Goal: Task Accomplishment & Management: Manage account settings

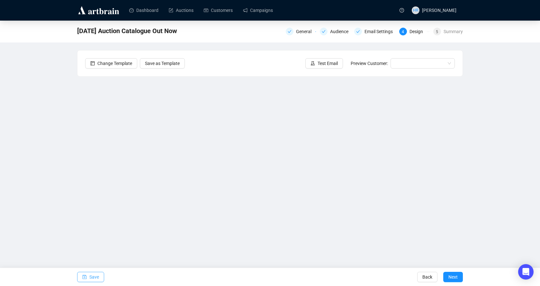
click at [87, 278] on button "Save" at bounding box center [90, 277] width 27 height 10
click at [90, 274] on span "Save" at bounding box center [94, 277] width 10 height 18
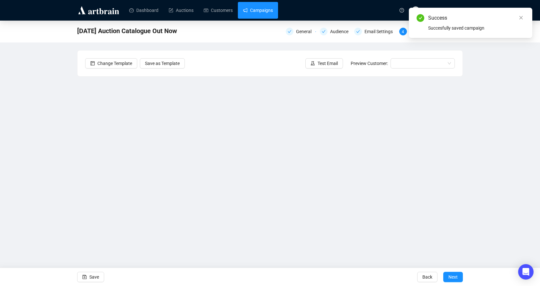
click at [257, 11] on link "Campaigns" at bounding box center [258, 10] width 30 height 17
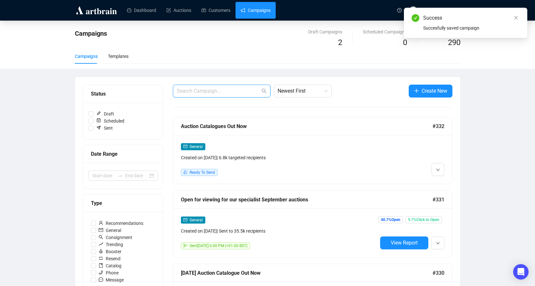
click at [215, 90] on input "text" at bounding box center [219, 91] width 84 height 8
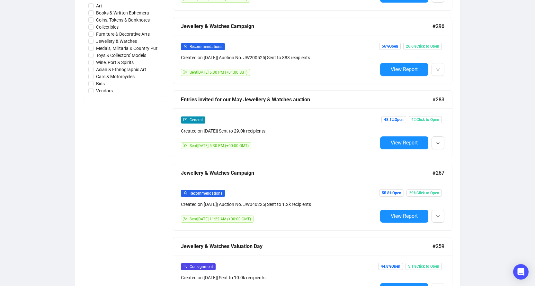
scroll to position [321, 0]
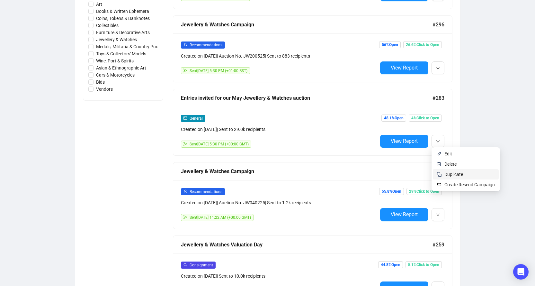
type input "jewellery"
click at [441, 175] on img at bounding box center [439, 174] width 5 height 5
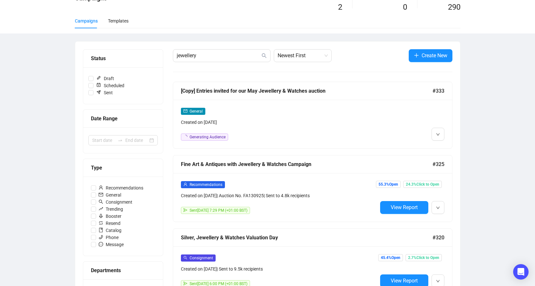
scroll to position [0, 0]
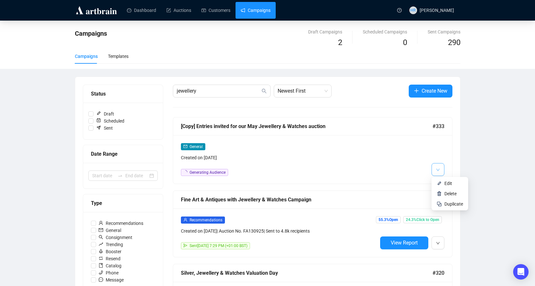
click at [439, 170] on icon "down" at bounding box center [438, 170] width 4 height 4
click at [445, 184] on span "Edit" at bounding box center [449, 183] width 8 height 5
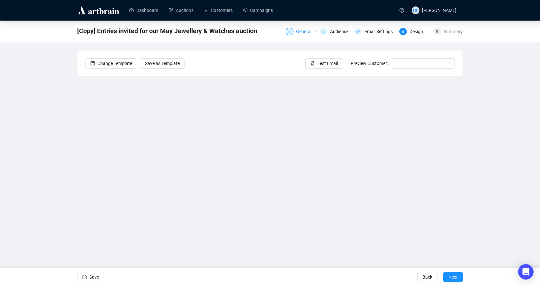
click at [301, 29] on div "General" at bounding box center [305, 32] width 19 height 8
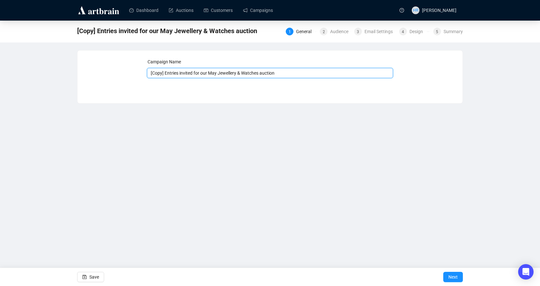
drag, startPoint x: 166, startPoint y: 73, endPoint x: 107, endPoint y: 69, distance: 59.3
click at [107, 69] on div "Campaign Name [Copy] Entries invited for our May Jewellery & Watches auction Sa…" at bounding box center [270, 72] width 370 height 28
drag, startPoint x: 195, startPoint y: 73, endPoint x: 204, endPoint y: 73, distance: 9.0
click at [204, 73] on input "Entries invited for our May Jewellery & Watches auction" at bounding box center [270, 73] width 247 height 10
type input "Entries invited for our November Jewellery & Watches auction"
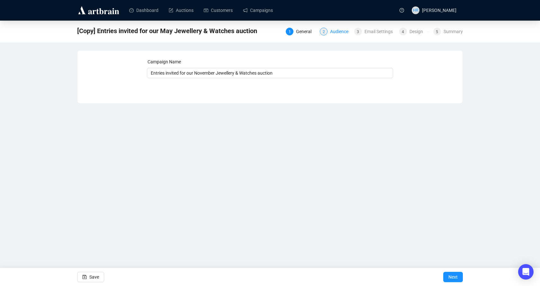
click at [332, 30] on div "Audience" at bounding box center [341, 32] width 22 height 8
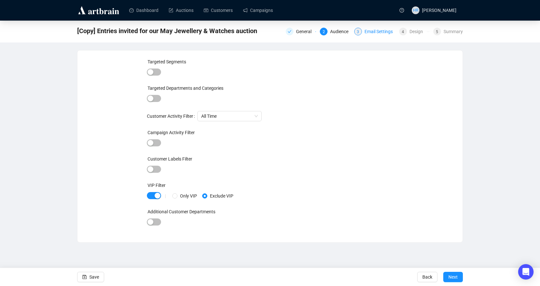
click at [367, 32] on div "Email Settings" at bounding box center [380, 32] width 32 height 8
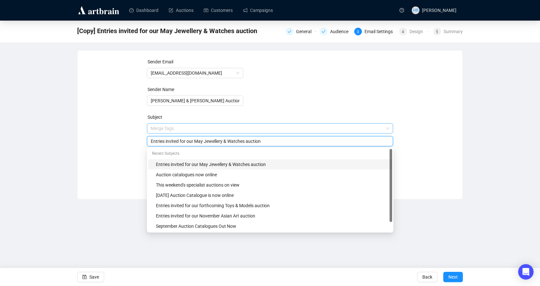
drag, startPoint x: 196, startPoint y: 128, endPoint x: 203, endPoint y: 131, distance: 7.8
click at [203, 131] on span "Merge Tags Entries invited for our May Jewellery & Watches auction" at bounding box center [270, 135] width 247 height 18
type input "Entries invited for our November Jewellery & Watches auction"
click at [424, 33] on div "Design" at bounding box center [417, 32] width 17 height 8
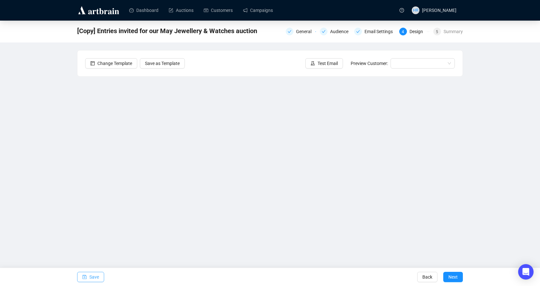
click at [96, 276] on span "Save" at bounding box center [94, 277] width 10 height 18
click at [85, 274] on icon "save" at bounding box center [84, 276] width 4 height 4
click at [85, 276] on icon "save" at bounding box center [85, 277] width 4 height 4
click at [91, 275] on span "Save" at bounding box center [94, 277] width 10 height 18
click at [85, 276] on icon "save" at bounding box center [84, 276] width 4 height 4
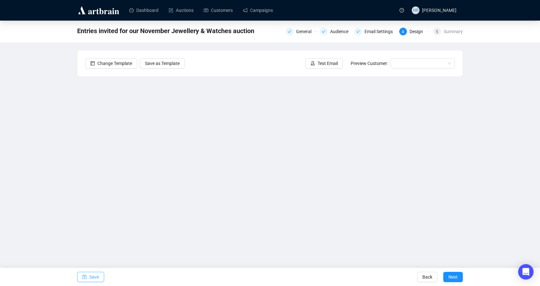
click at [91, 278] on span "Save" at bounding box center [94, 277] width 10 height 18
click at [84, 275] on icon "save" at bounding box center [85, 277] width 4 height 4
click at [259, 11] on link "Campaigns" at bounding box center [258, 10] width 30 height 17
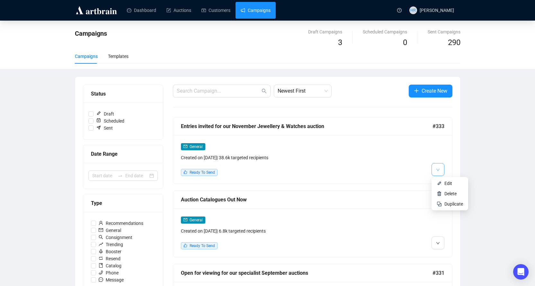
click at [436, 171] on icon "down" at bounding box center [438, 170] width 4 height 4
click at [399, 166] on div at bounding box center [411, 159] width 67 height 33
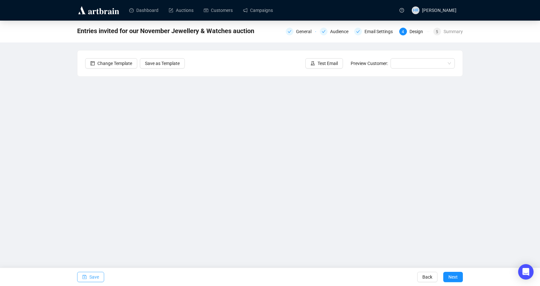
click at [86, 278] on icon "save" at bounding box center [85, 277] width 4 height 4
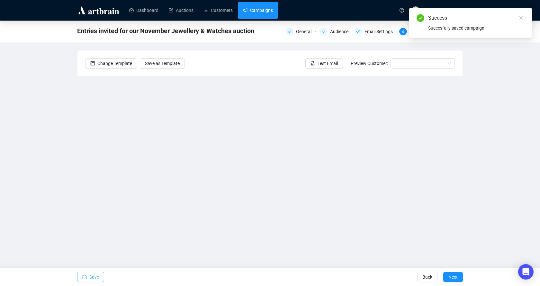
click at [249, 12] on link "Campaigns" at bounding box center [258, 10] width 30 height 17
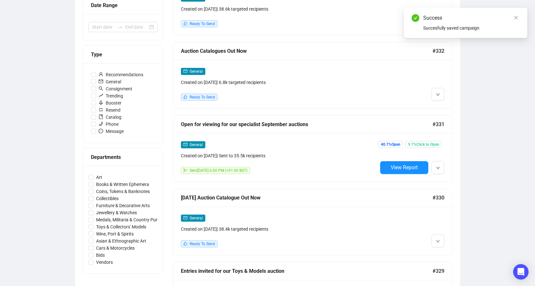
scroll to position [161, 0]
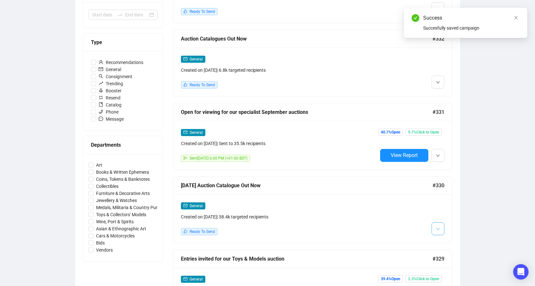
click at [441, 226] on button "button" at bounding box center [438, 228] width 13 height 13
click at [437, 231] on span "button" at bounding box center [438, 228] width 4 height 8
click at [438, 241] on img at bounding box center [439, 241] width 5 height 5
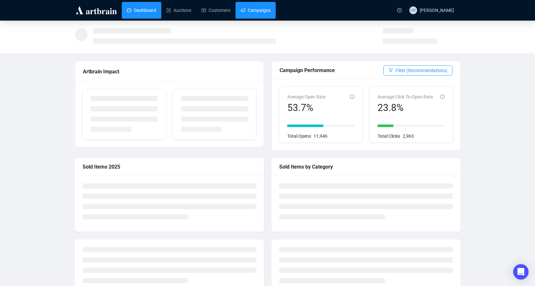
click at [246, 5] on link "Campaigns" at bounding box center [256, 10] width 30 height 17
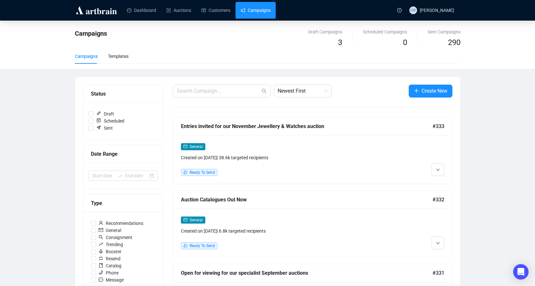
click at [445, 166] on div "General Created on [DATE] | 38.6k targeted recipients Ready To Send" at bounding box center [312, 159] width 279 height 49
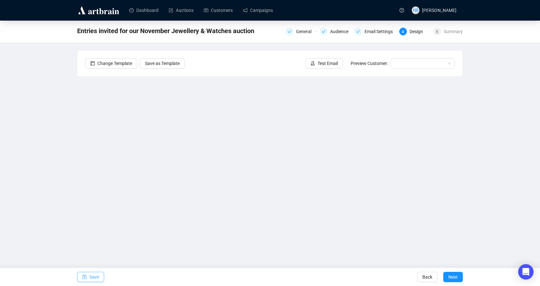
click at [94, 278] on span "Save" at bounding box center [94, 277] width 10 height 18
click at [91, 279] on span "Save" at bounding box center [94, 277] width 10 height 18
click at [255, 13] on link "Campaigns" at bounding box center [258, 10] width 30 height 17
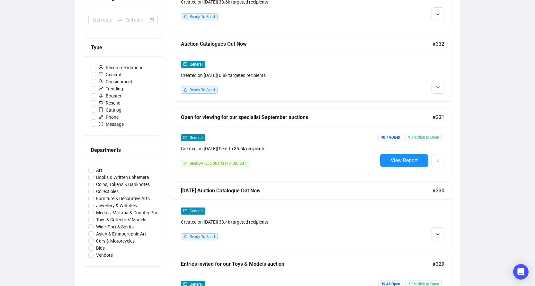
scroll to position [161, 0]
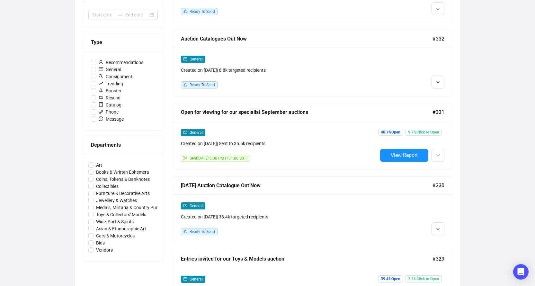
click at [438, 220] on div at bounding box center [411, 218] width 67 height 33
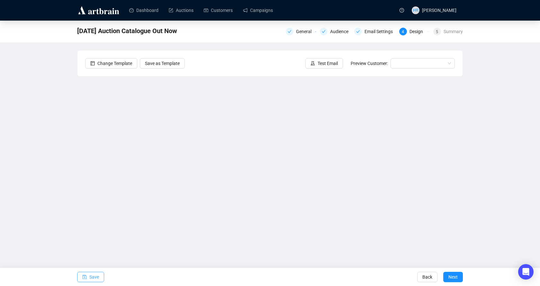
click at [79, 275] on button "Save" at bounding box center [90, 277] width 27 height 10
click at [253, 9] on link "Campaigns" at bounding box center [258, 10] width 30 height 17
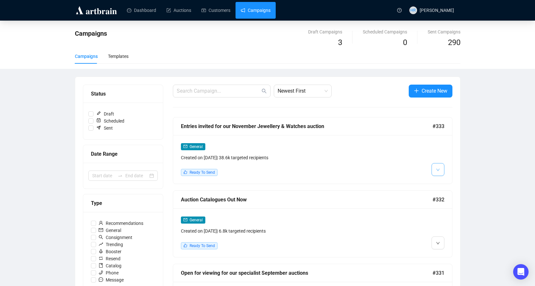
click at [442, 168] on button "button" at bounding box center [438, 169] width 13 height 13
click at [441, 183] on img at bounding box center [439, 183] width 5 height 5
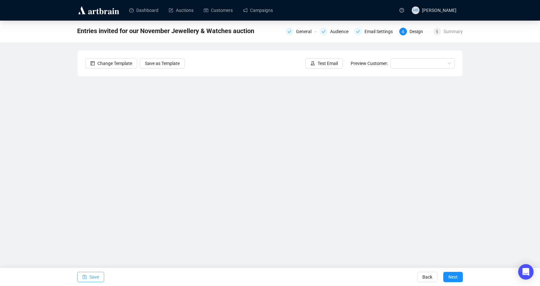
click at [85, 278] on icon "save" at bounding box center [84, 276] width 4 height 4
click at [89, 276] on button "Save" at bounding box center [90, 277] width 27 height 10
click at [91, 280] on span "Save" at bounding box center [94, 277] width 10 height 18
